Goal: Check status: Check status

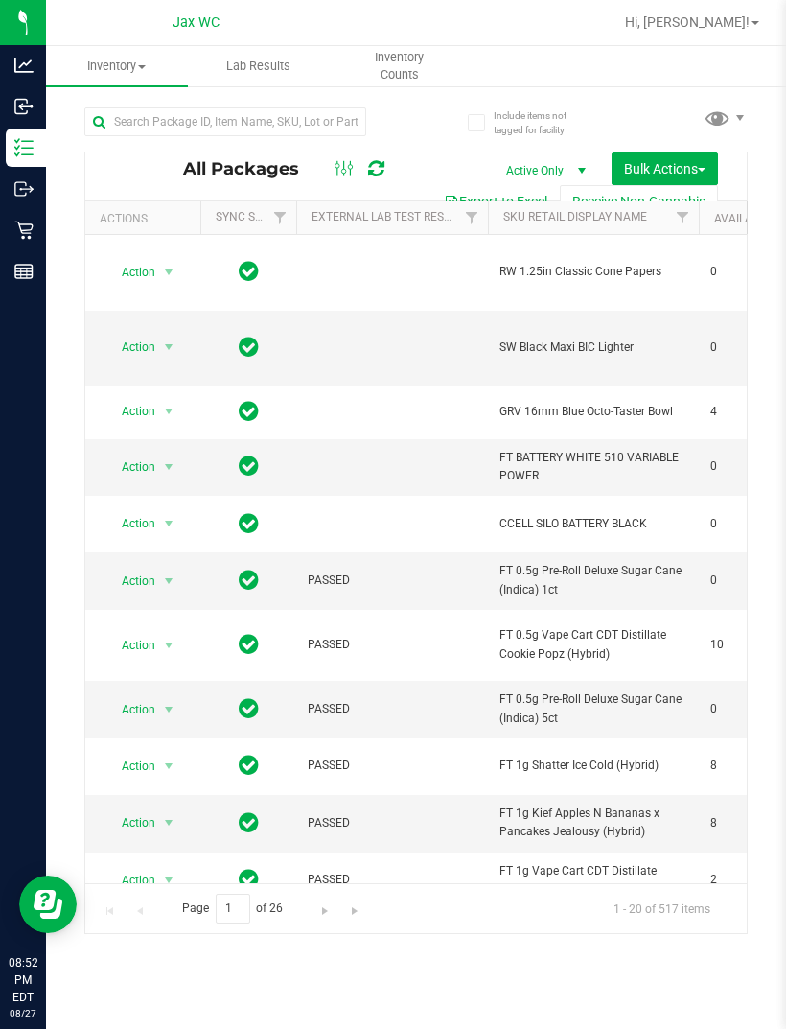
scroll to position [0, -18]
click at [199, 109] on input "text" at bounding box center [225, 121] width 282 height 29
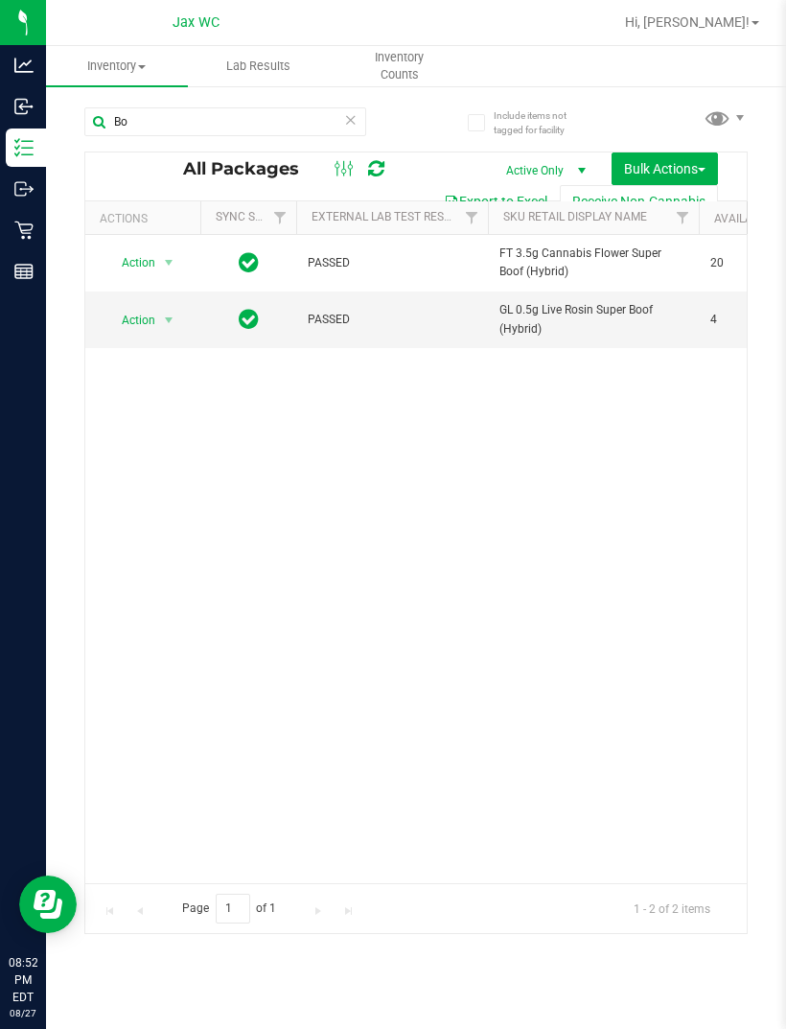
type input "B"
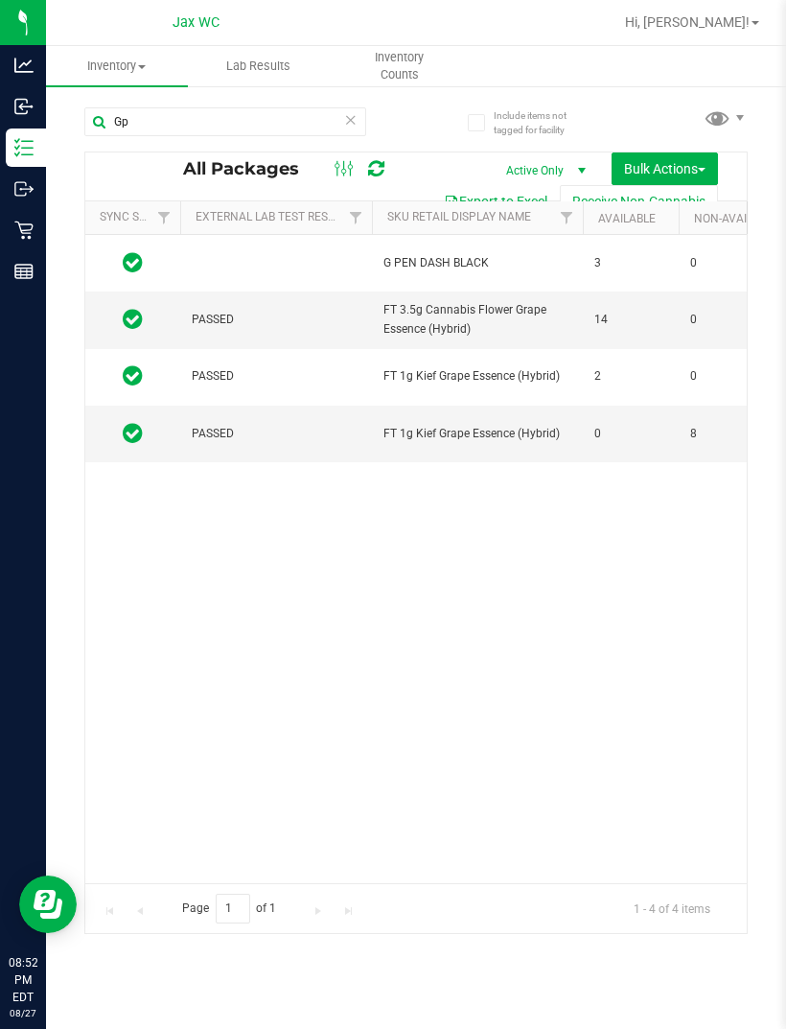
scroll to position [0, 118]
type input "G"
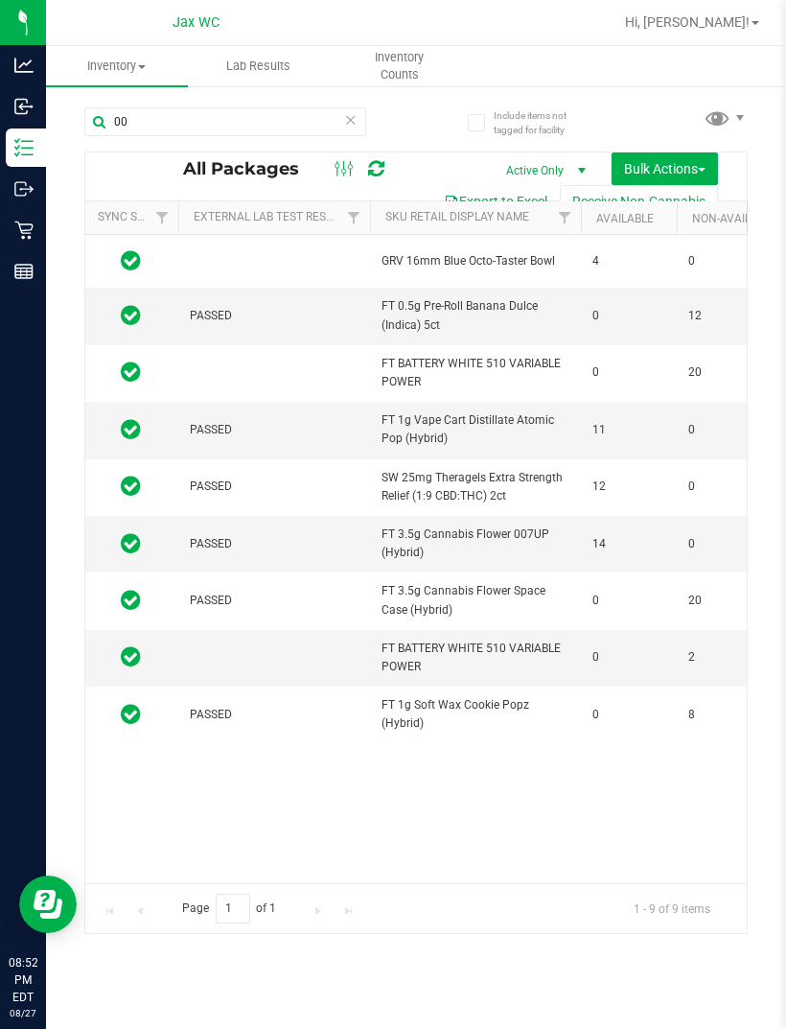
type input "0"
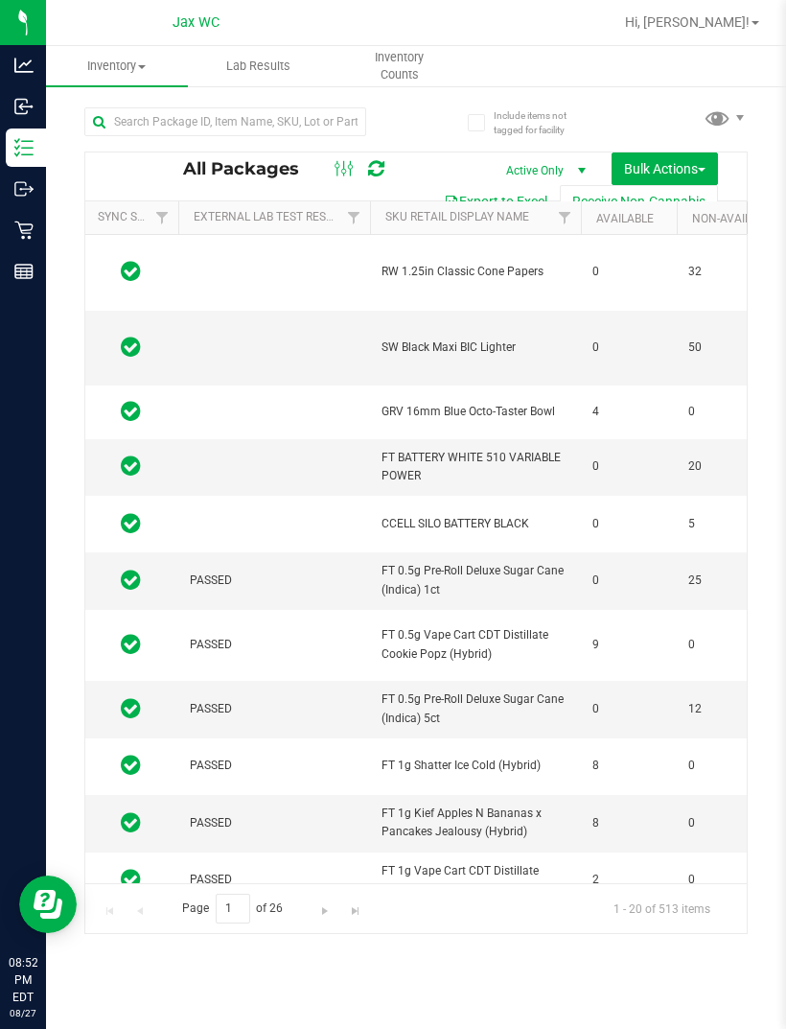
type input "[DATE]"
